Goal: Information Seeking & Learning: Learn about a topic

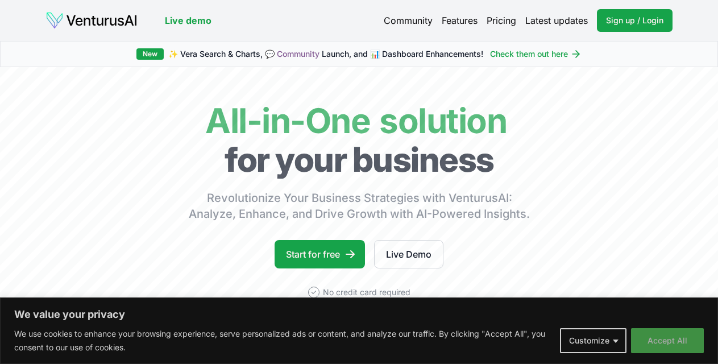
click at [668, 344] on button "Accept All" at bounding box center [667, 340] width 73 height 25
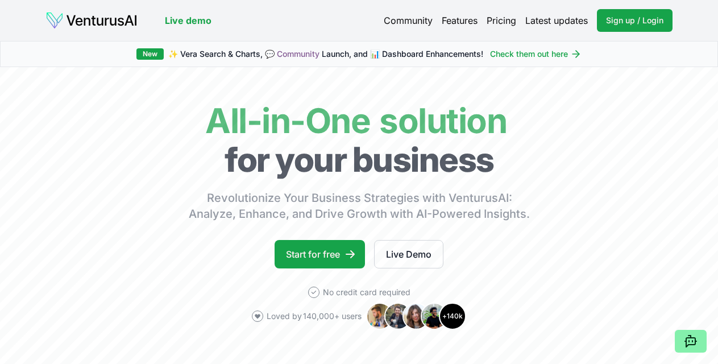
click at [487, 26] on link "Pricing" at bounding box center [502, 21] width 30 height 14
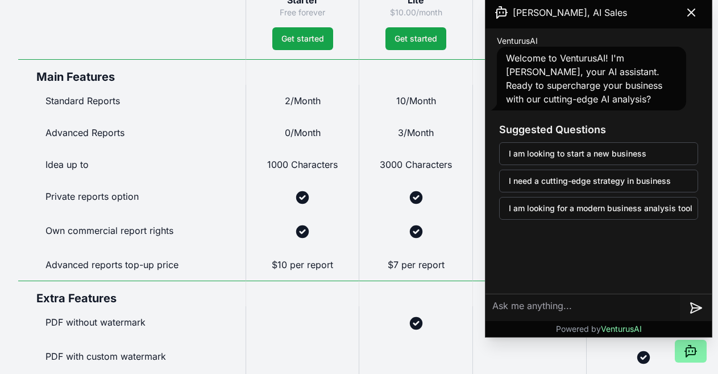
scroll to position [682, 0]
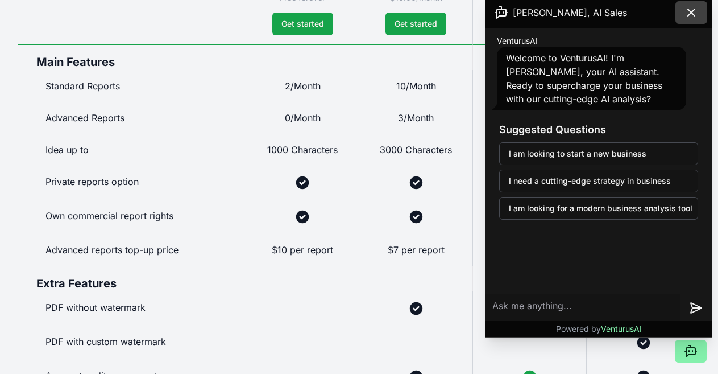
click at [689, 16] on icon at bounding box center [691, 12] width 7 height 7
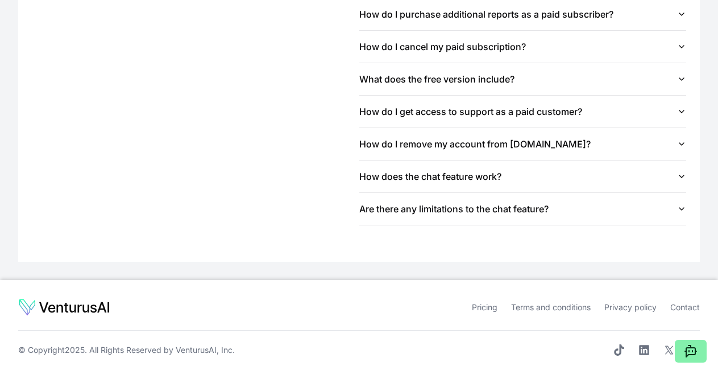
scroll to position [1649, 0]
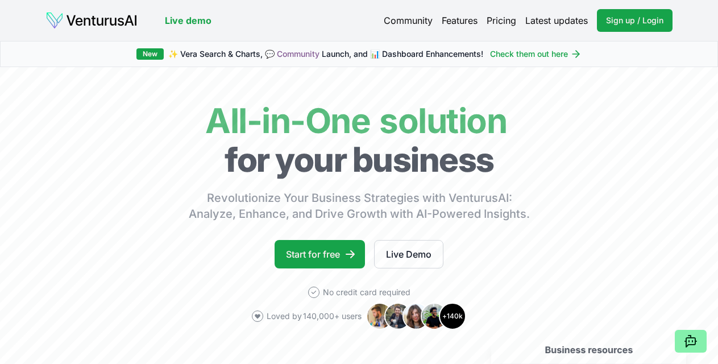
click at [212, 24] on link "Live demo" at bounding box center [188, 21] width 47 height 14
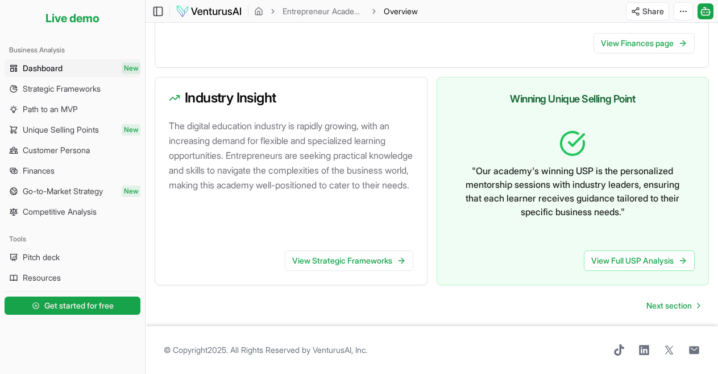
scroll to position [853, 0]
click at [653, 49] on link "View Finances page" at bounding box center [644, 43] width 101 height 20
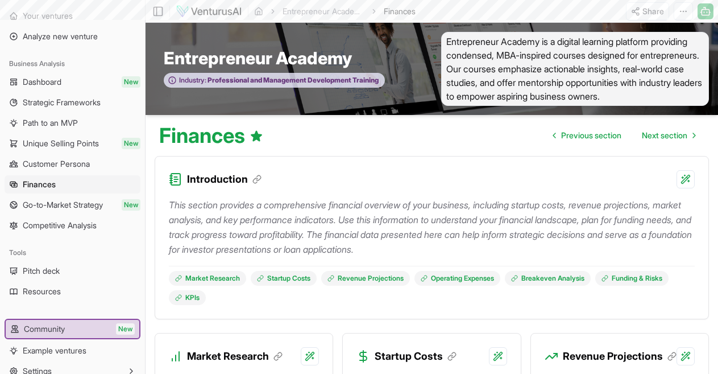
scroll to position [853, 0]
